Goal: Task Accomplishment & Management: Complete application form

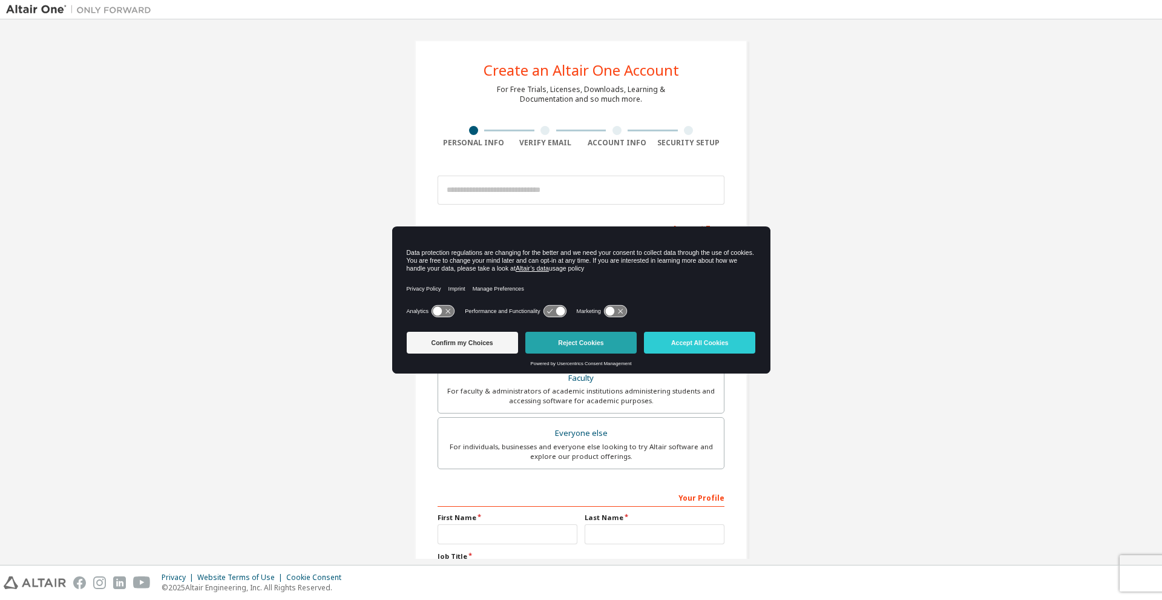
click at [598, 335] on button "Reject Cookies" at bounding box center [580, 343] width 111 height 22
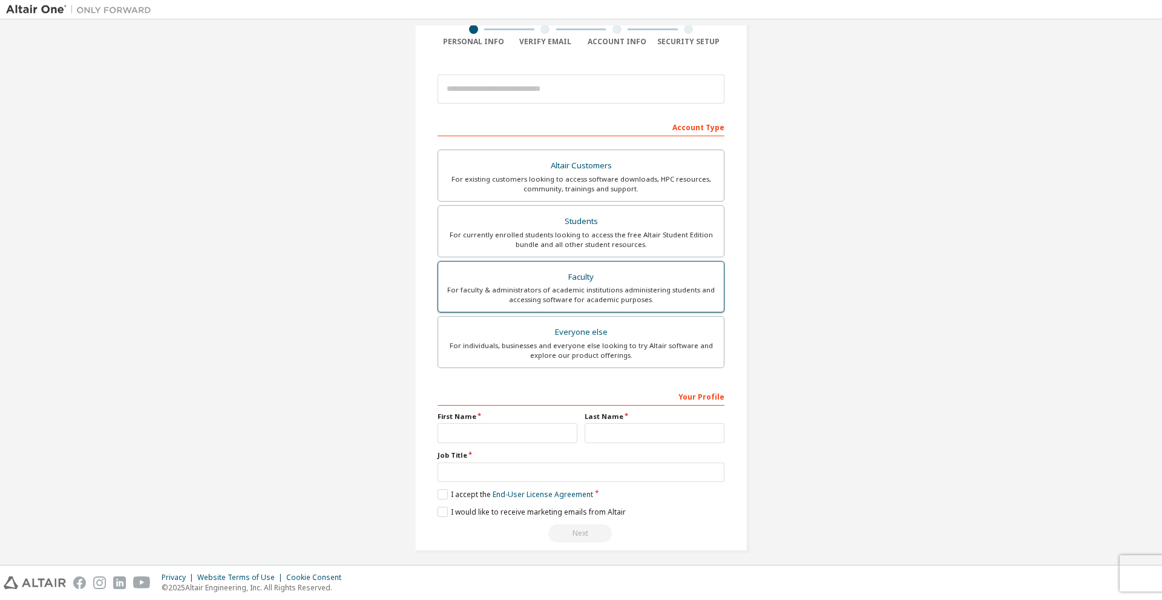
scroll to position [108, 0]
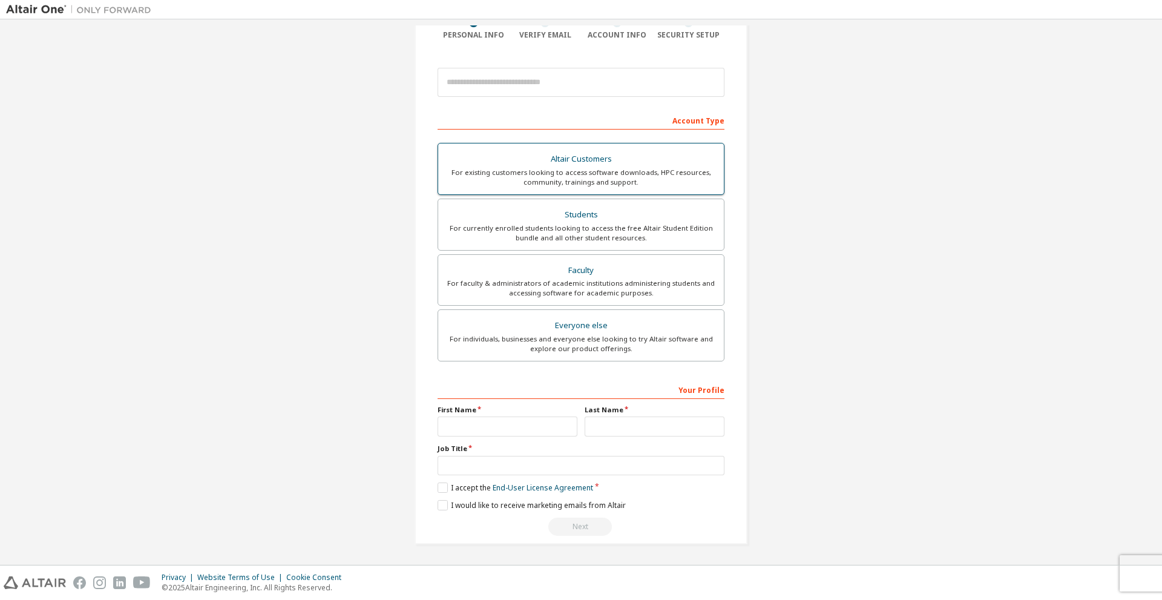
click at [593, 168] on div "For existing customers looking to access software downloads, HPC resources, com…" at bounding box center [581, 177] width 271 height 19
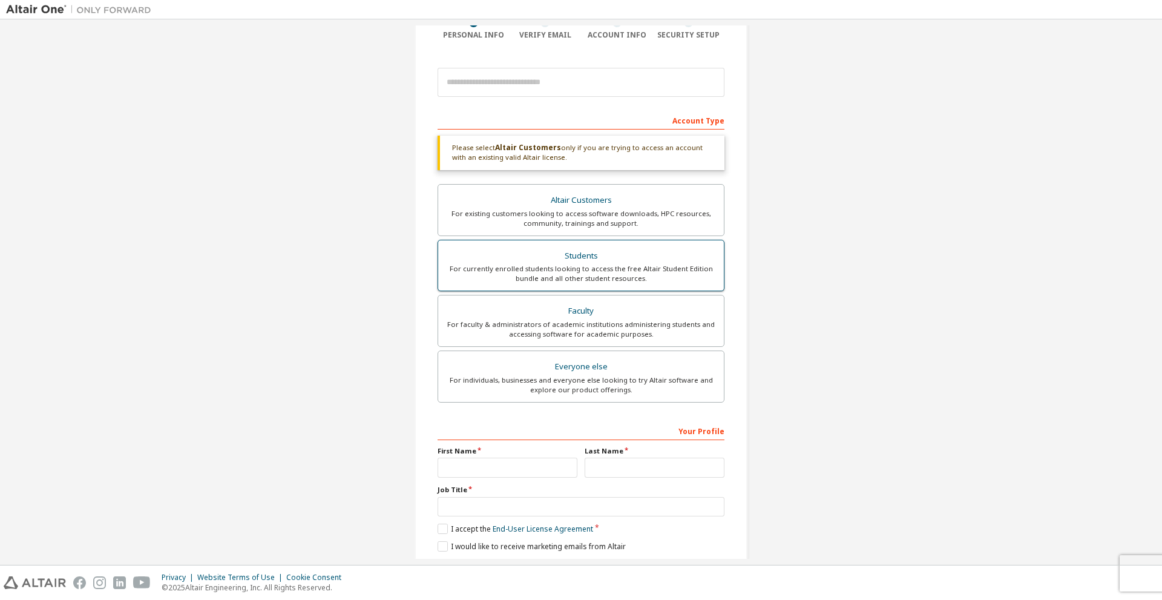
click at [584, 266] on div "For currently enrolled students looking to access the free Altair Student Editi…" at bounding box center [581, 273] width 271 height 19
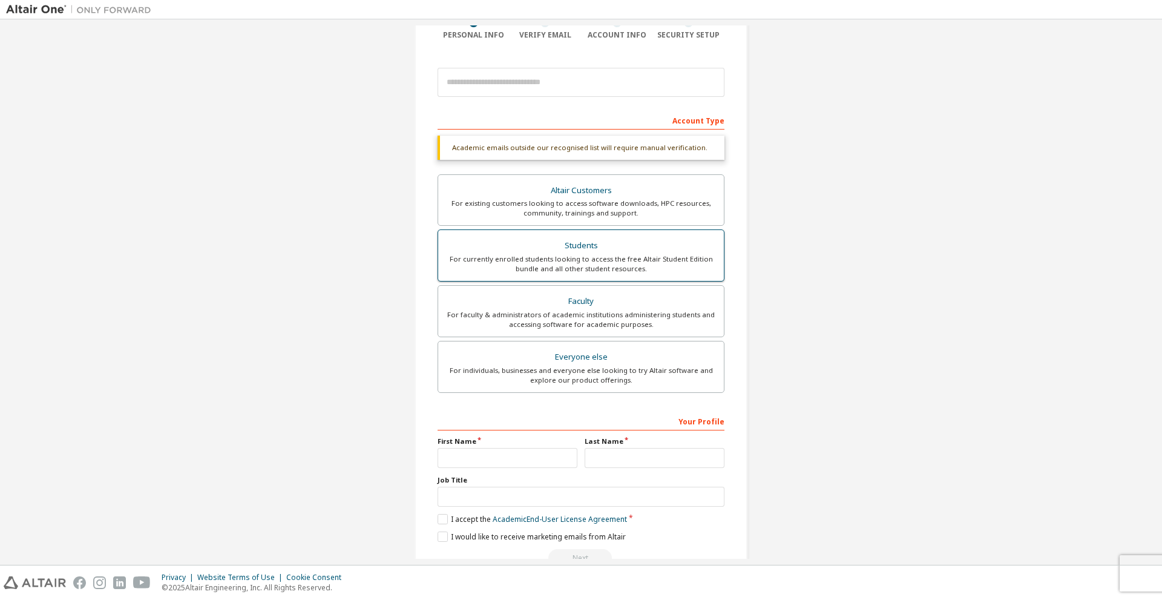
click at [584, 266] on div "For currently enrolled students looking to access the free Altair Student Editi…" at bounding box center [581, 263] width 271 height 19
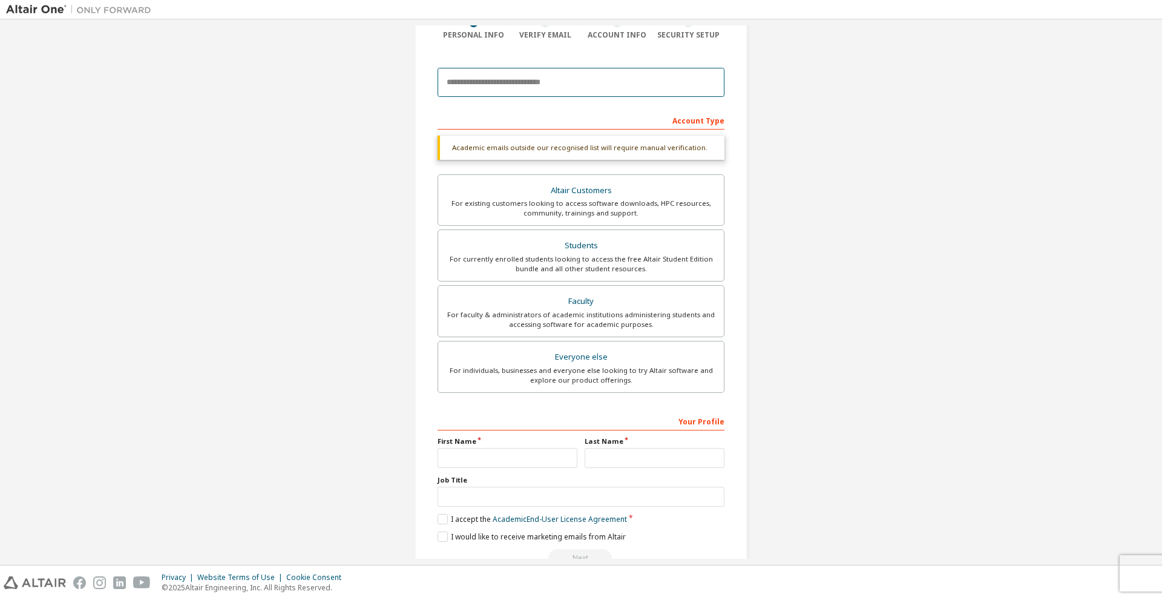
click at [670, 94] on input "email" at bounding box center [581, 82] width 287 height 29
type input "**********"
click at [522, 457] on input "text" at bounding box center [508, 458] width 140 height 20
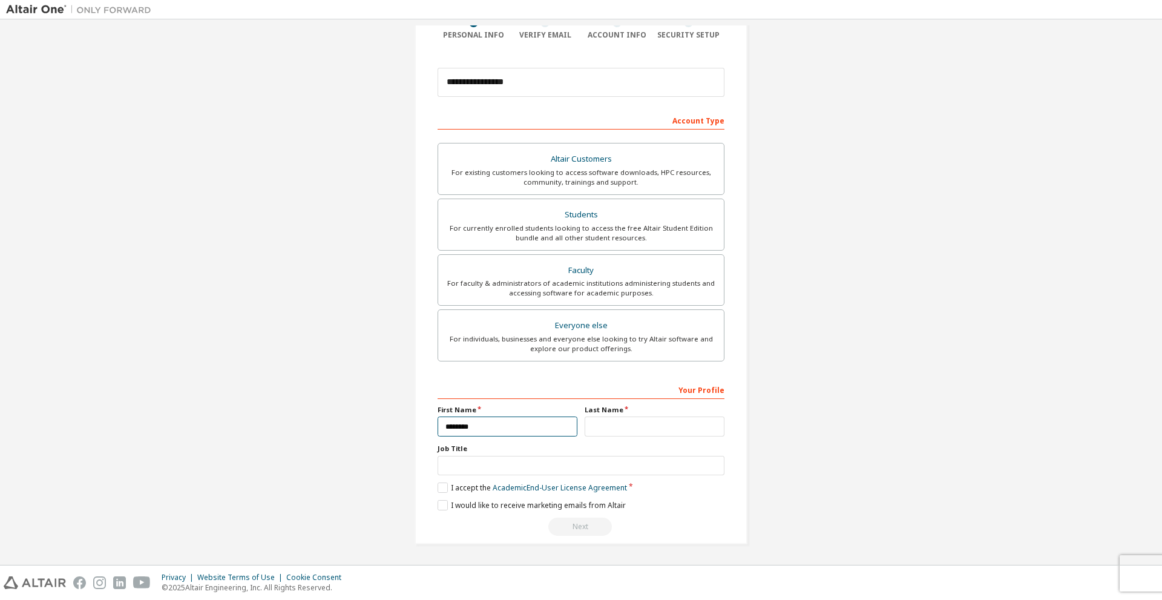
type input "*******"
type input "**********"
type input "********"
click at [443, 486] on label "I accept the Academic End-User License Agreement" at bounding box center [532, 487] width 189 height 10
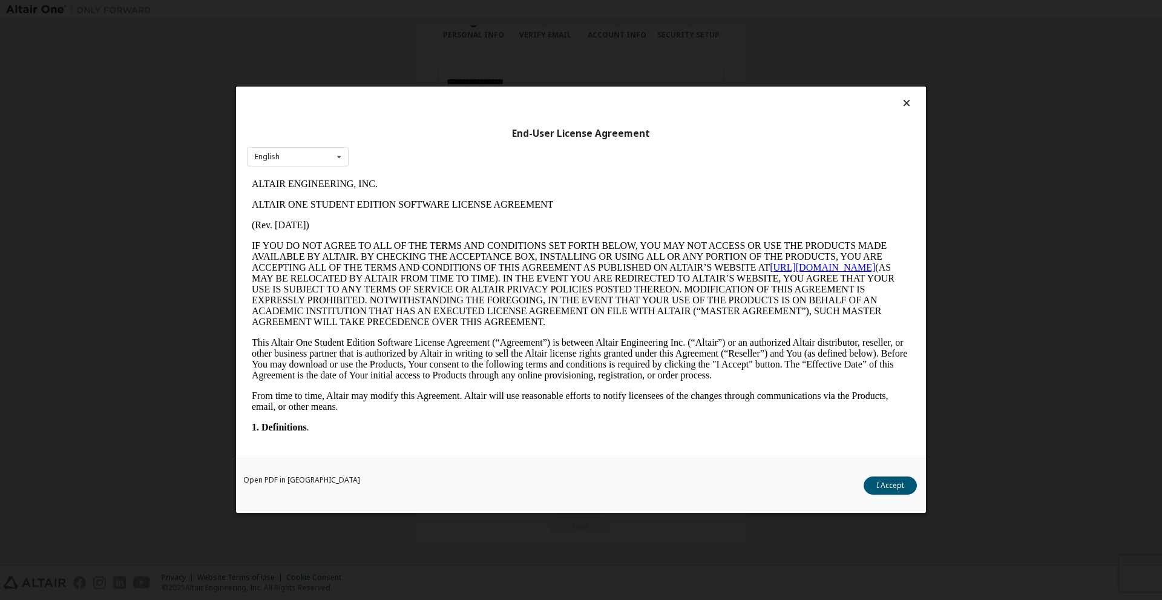
scroll to position [0, 0]
click at [909, 490] on button "I Accept" at bounding box center [890, 486] width 53 height 18
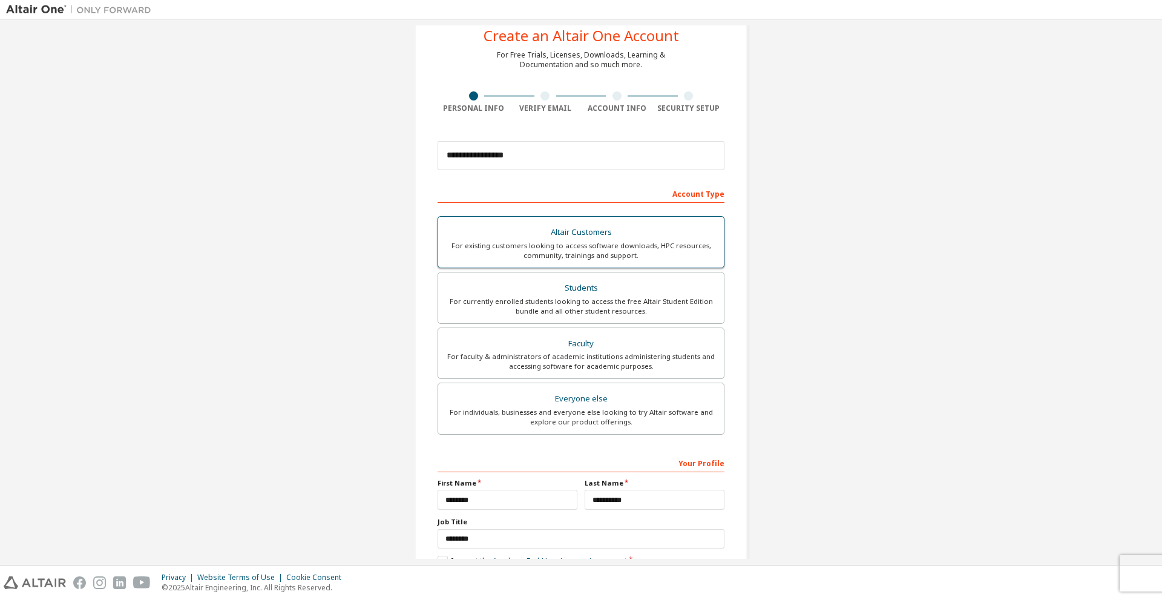
scroll to position [24, 0]
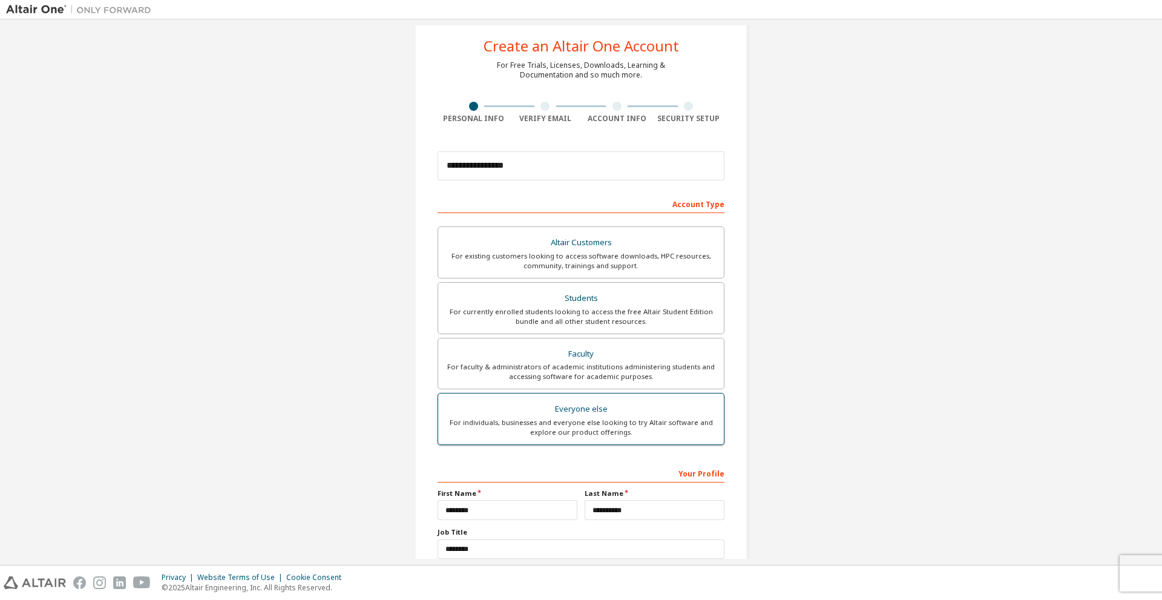
click at [651, 426] on div "For individuals, businesses and everyone else looking to try Altair software an…" at bounding box center [581, 427] width 271 height 19
click at [589, 311] on div "For currently enrolled students looking to access the free Altair Student Editi…" at bounding box center [581, 316] width 271 height 19
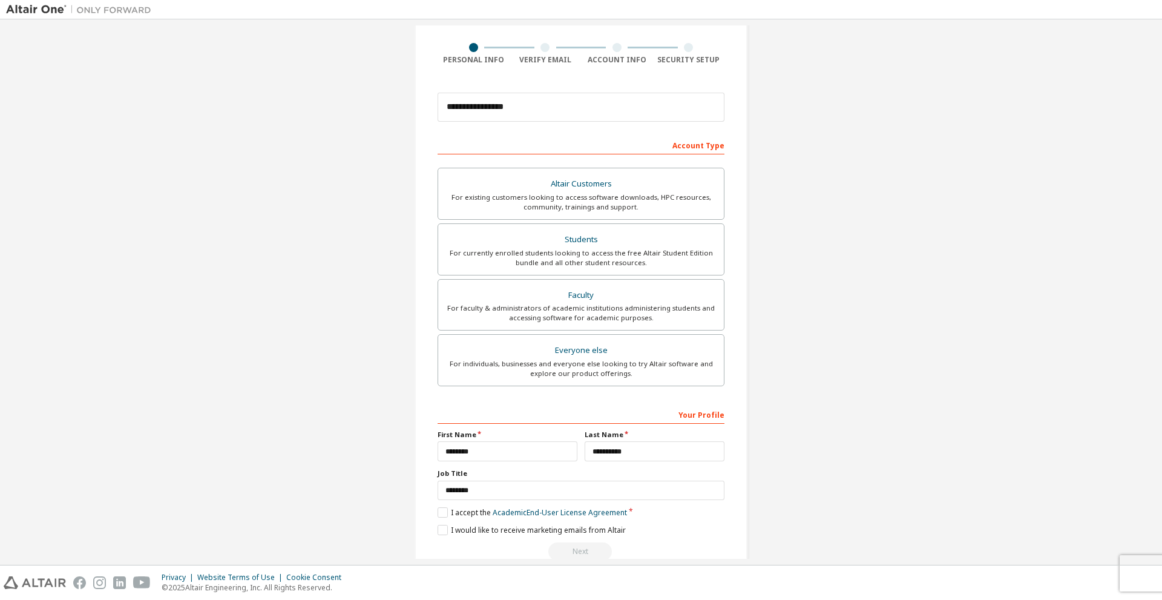
scroll to position [108, 0]
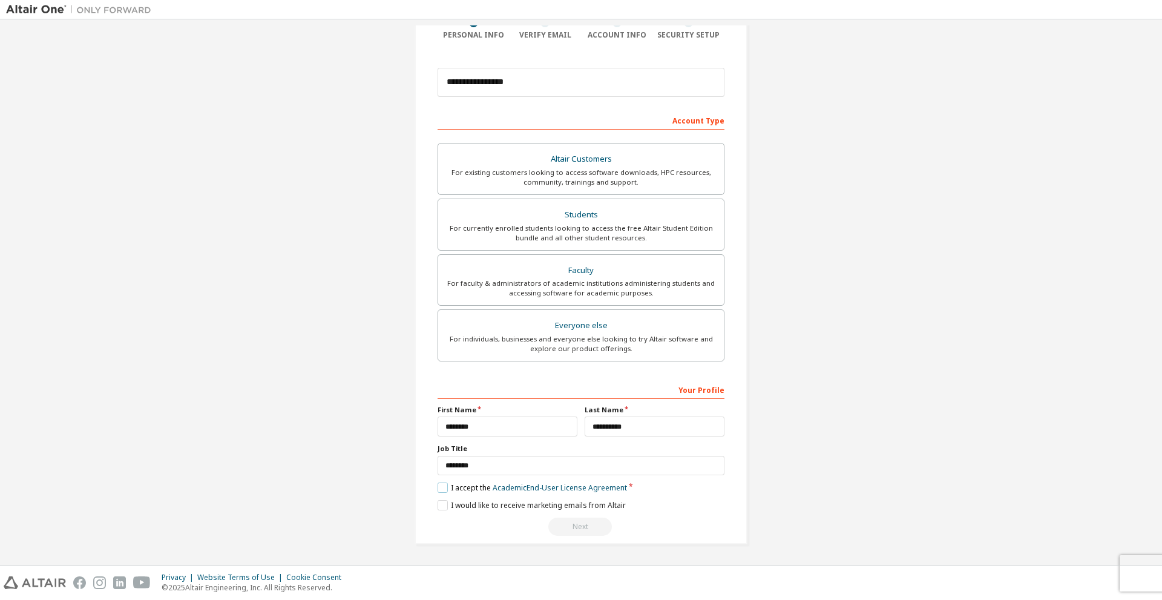
click at [442, 488] on label "I accept the Academic End-User License Agreement" at bounding box center [532, 487] width 189 height 10
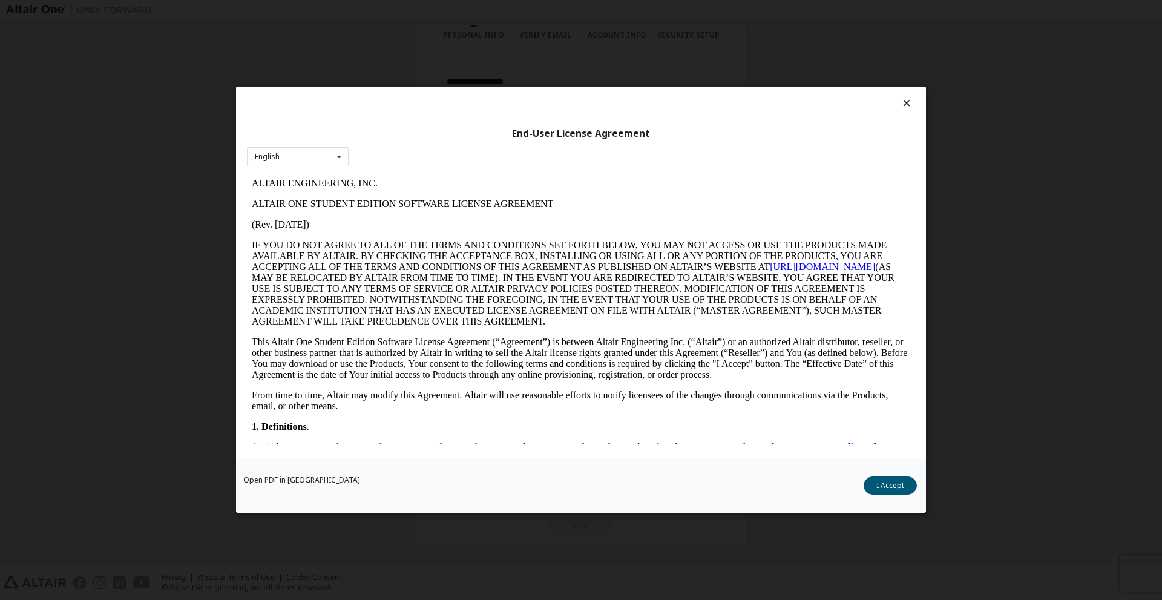
scroll to position [1, 0]
click at [903, 471] on div "Open PDF in New Tab I Accept" at bounding box center [581, 485] width 690 height 55
click at [893, 489] on button "I Accept" at bounding box center [890, 486] width 53 height 18
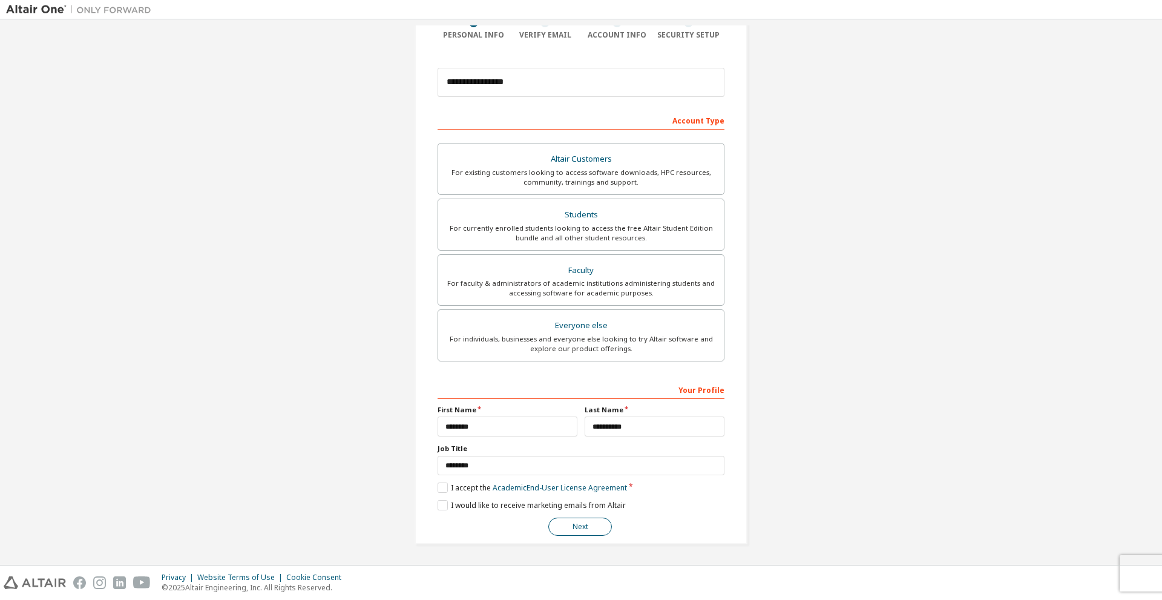
click at [564, 527] on button "Next" at bounding box center [580, 527] width 64 height 18
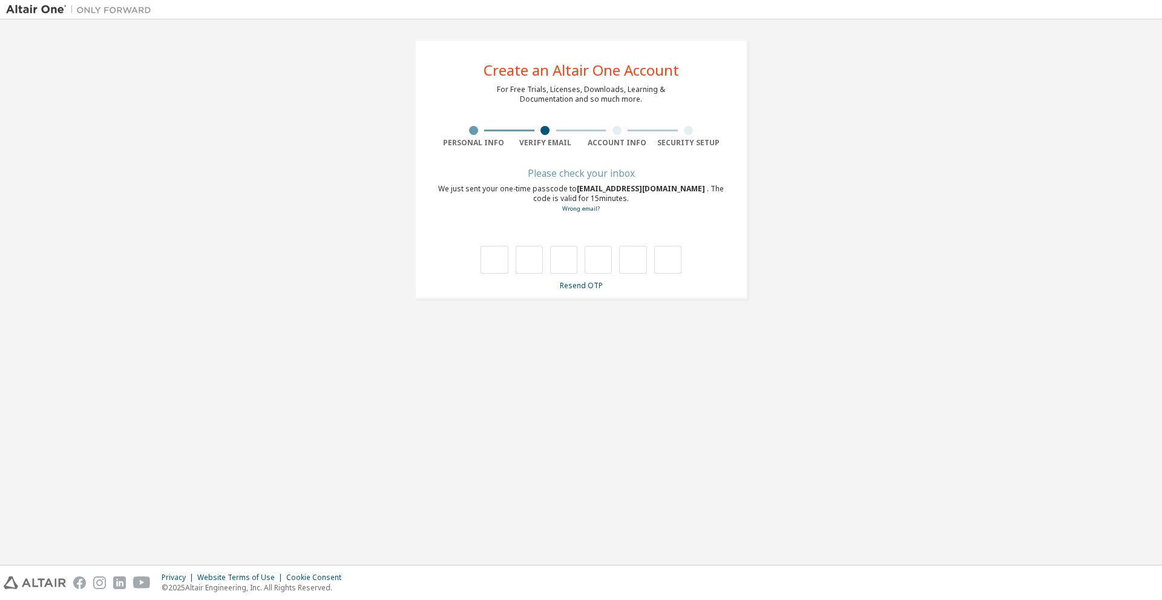
scroll to position [0, 0]
type input "*"
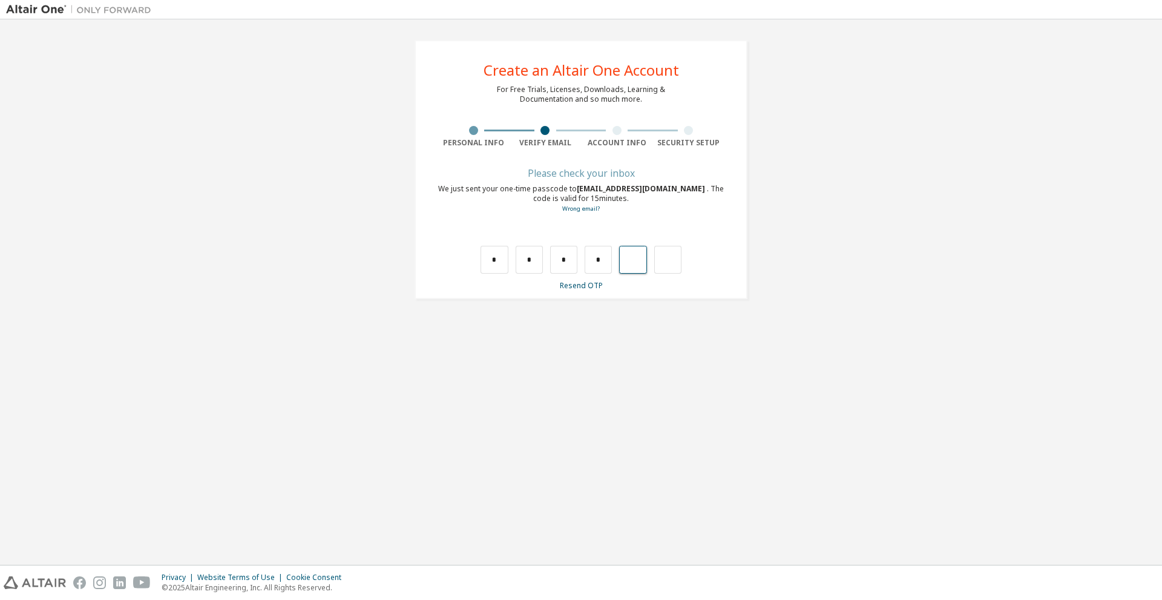
type input "*"
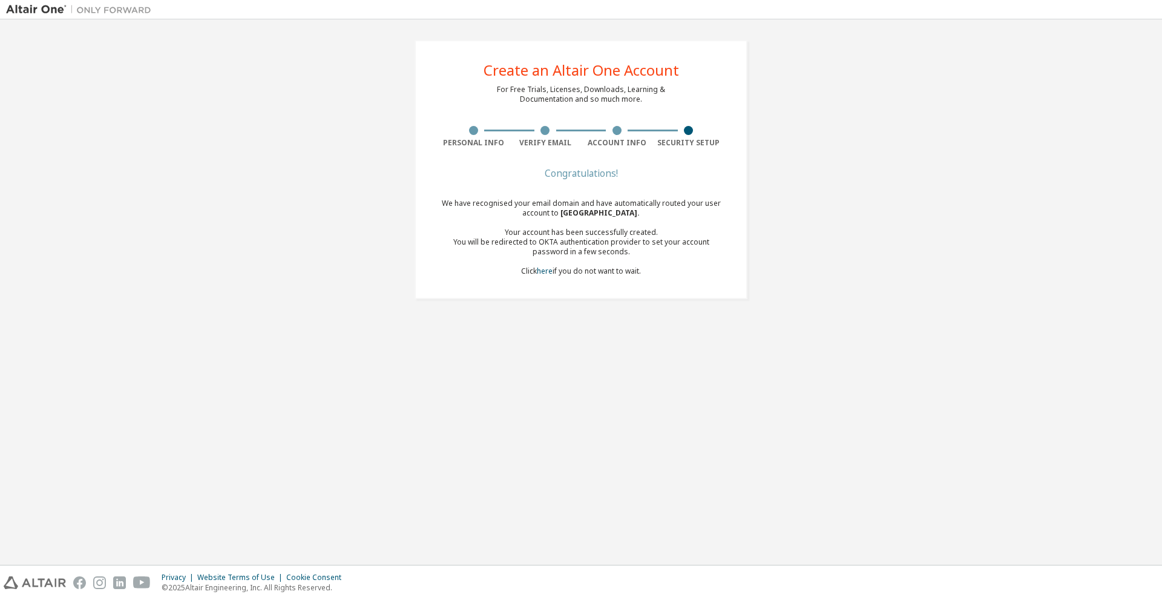
click at [586, 182] on div "Congratulations! We have recognised your email domain and have automatically ro…" at bounding box center [581, 230] width 287 height 121
